Goal: Task Accomplishment & Management: Manage account settings

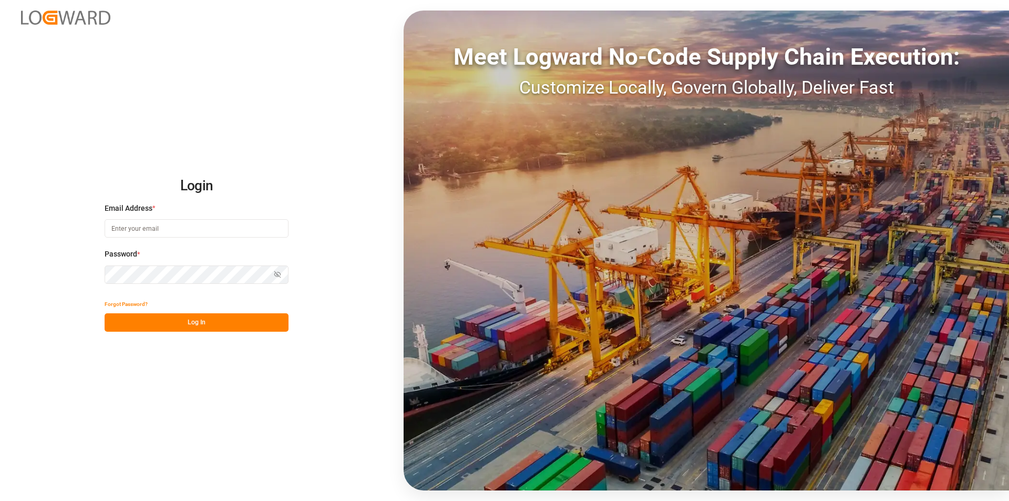
click at [162, 233] on input at bounding box center [197, 228] width 184 height 18
type input "[PERSON_NAME][EMAIL_ADDRESS][PERSON_NAME][DOMAIN_NAME]"
click at [179, 323] on button "Log In" at bounding box center [197, 322] width 184 height 18
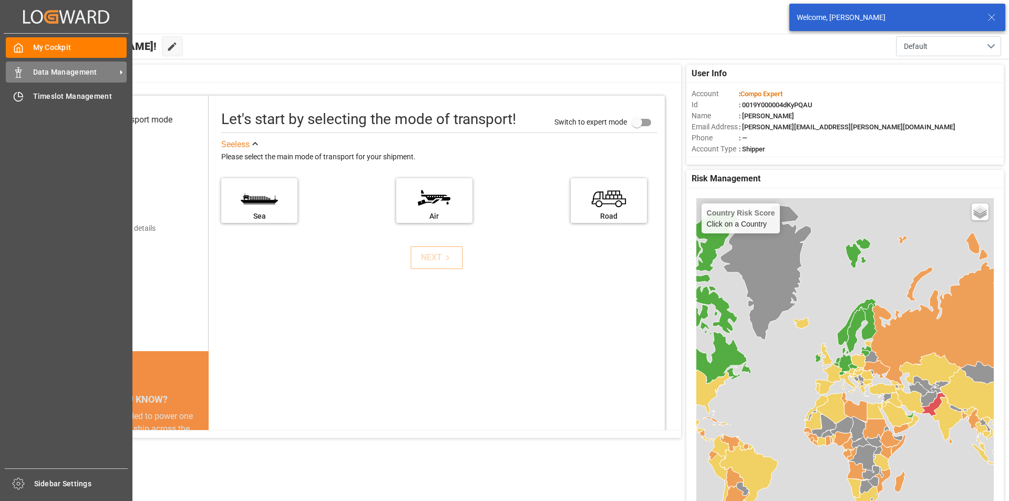
click at [13, 71] on icon at bounding box center [18, 72] width 11 height 11
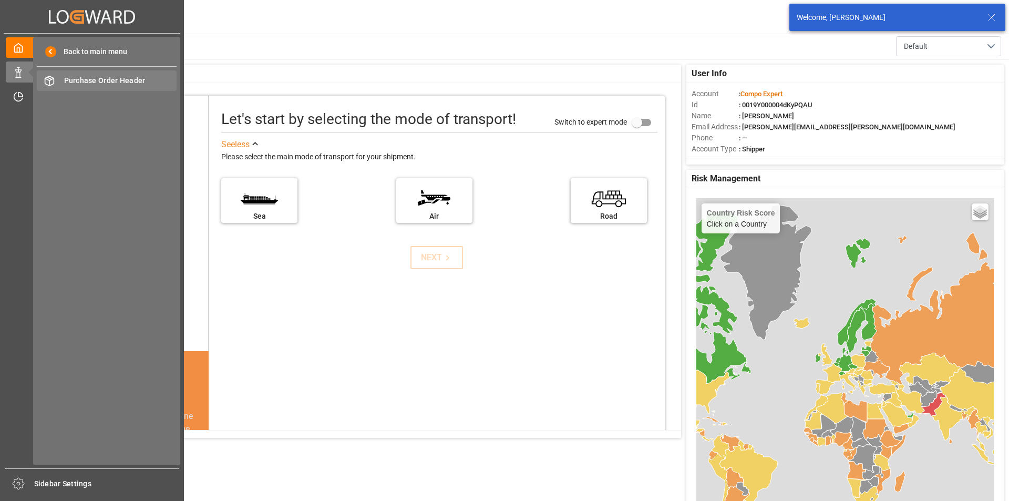
click at [142, 77] on span "Purchase Order Header" at bounding box center [120, 80] width 113 height 11
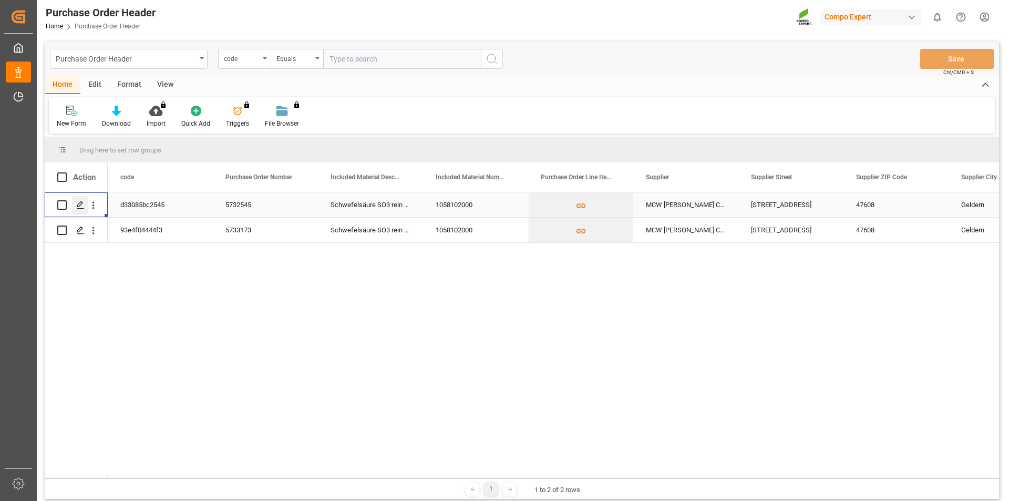
click at [82, 205] on icon "Press SPACE to select this row." at bounding box center [80, 205] width 8 height 8
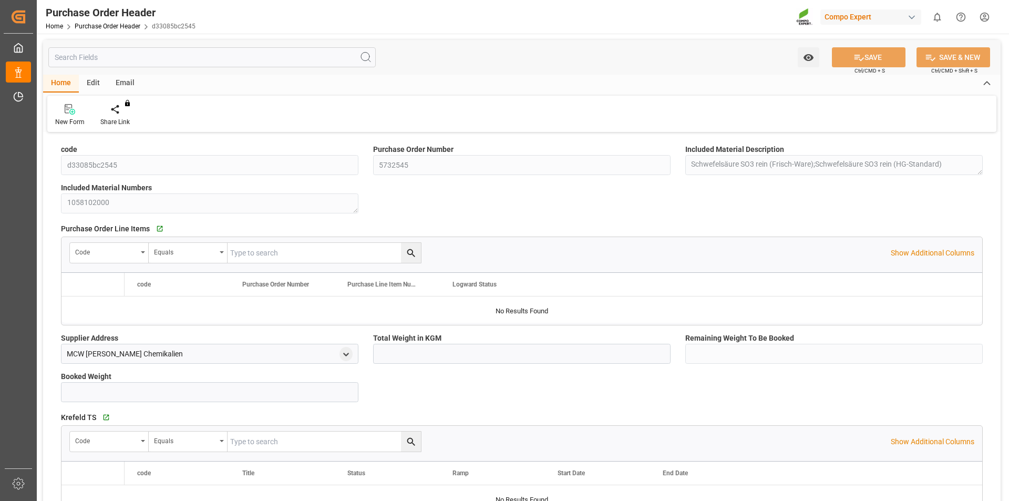
type input "1700000"
type input "450000"
type input "1250000"
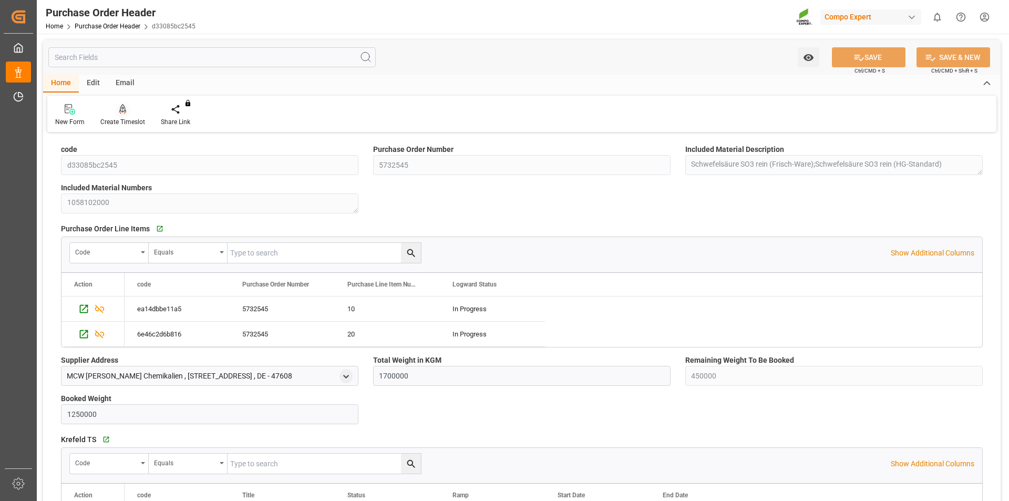
click at [120, 112] on icon at bounding box center [122, 109] width 7 height 11
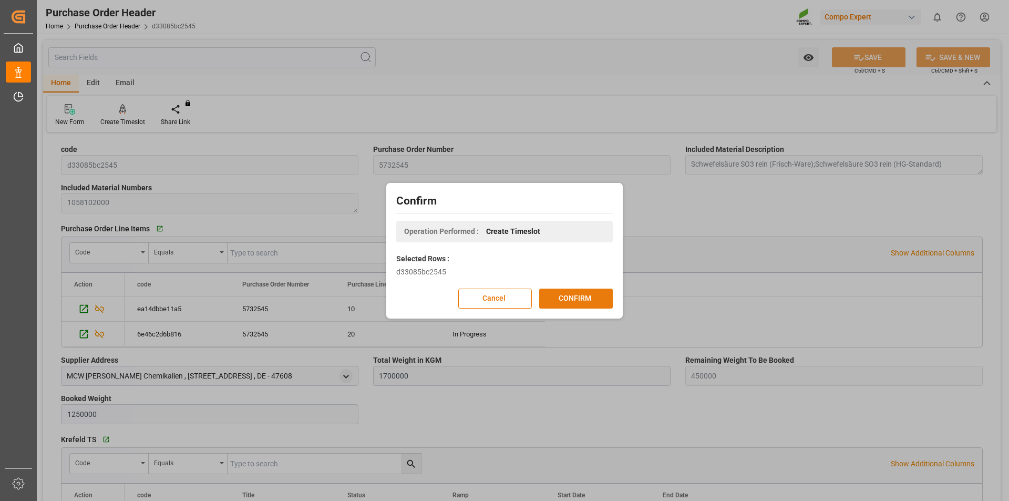
click at [579, 297] on button "CONFIRM" at bounding box center [576, 298] width 74 height 20
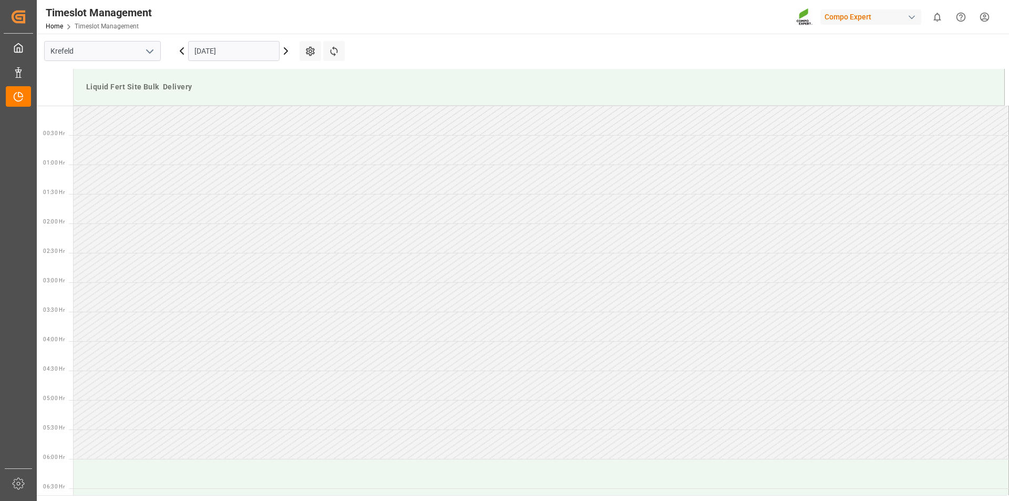
scroll to position [876, 0]
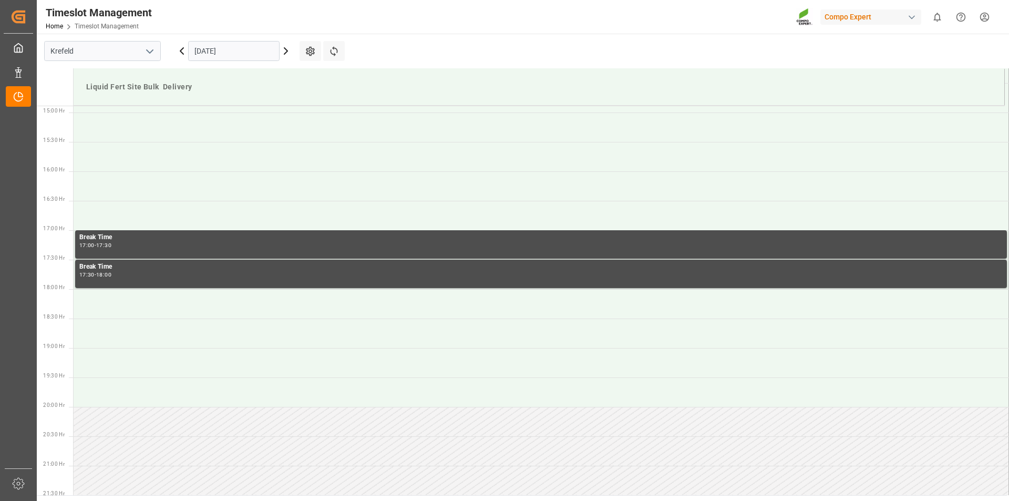
click at [213, 50] on input "09.09.2025" at bounding box center [233, 51] width 91 height 20
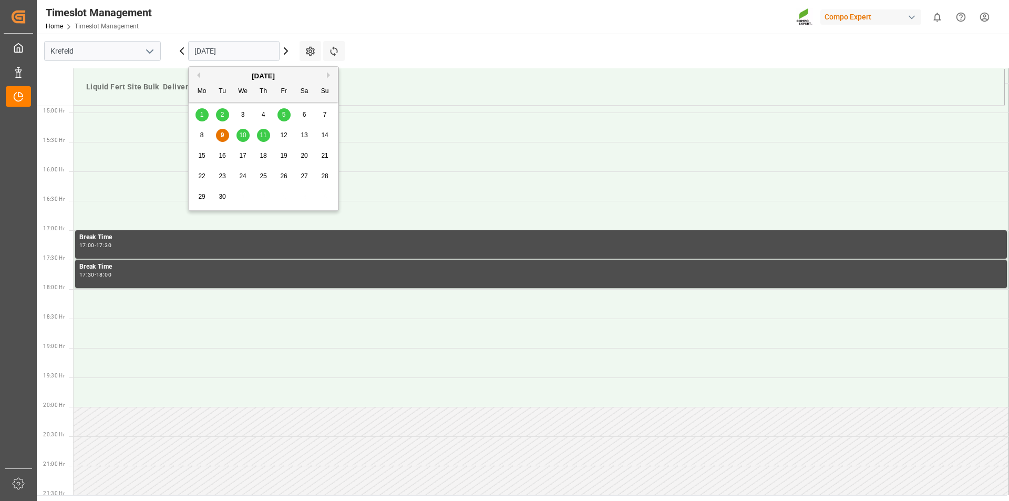
click at [242, 133] on span "10" at bounding box center [242, 134] width 7 height 7
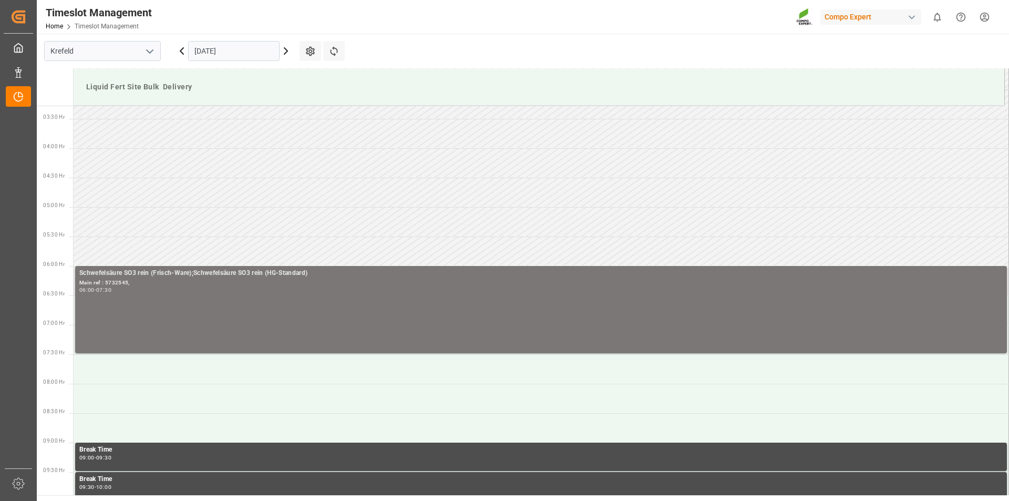
scroll to position [298, 0]
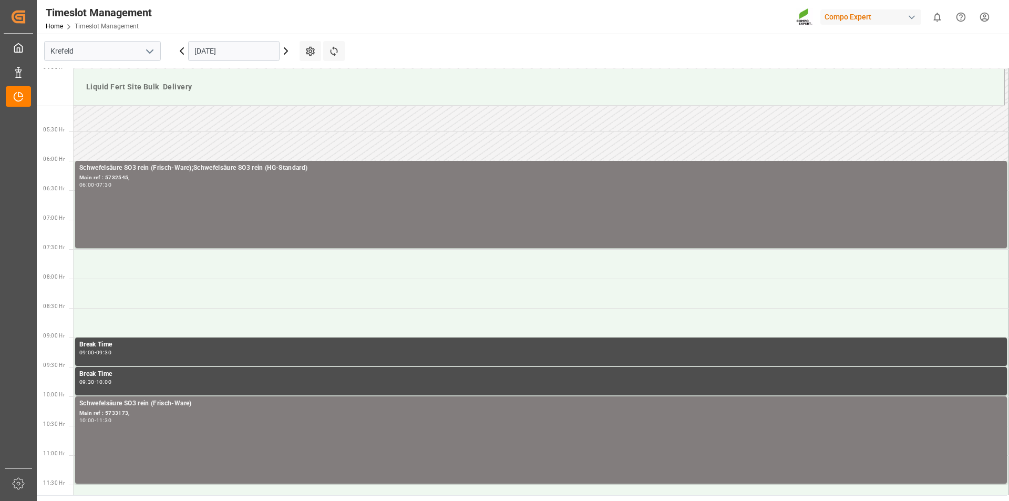
click at [987, 17] on html "Created by potrace 1.15, written by Peter Selinger 2001-2017 Created by potrace…" at bounding box center [504, 250] width 1009 height 501
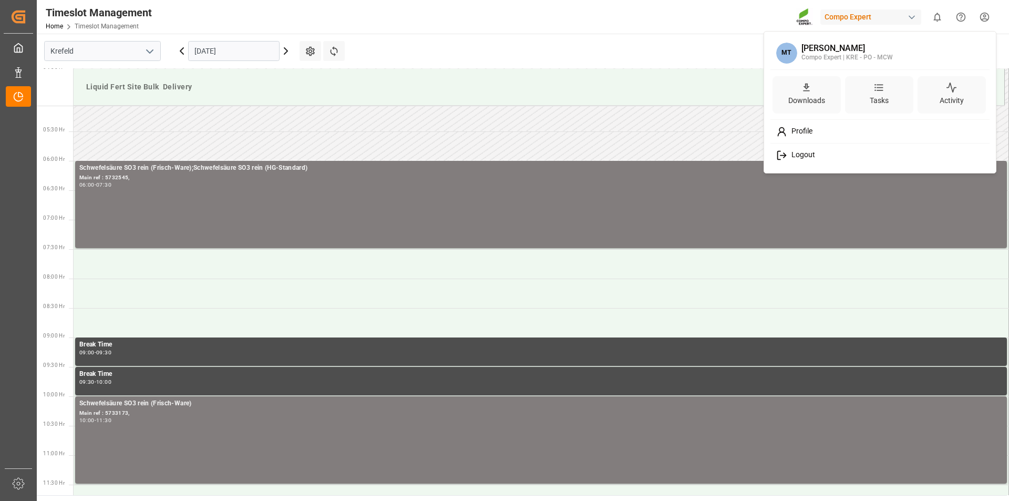
click at [809, 155] on span "Logout" at bounding box center [801, 154] width 28 height 9
